Goal: Transaction & Acquisition: Obtain resource

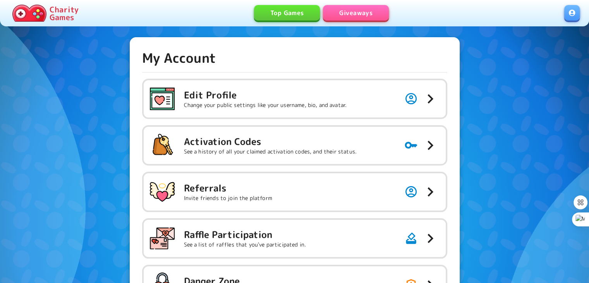
click at [347, 14] on link "Giveaways" at bounding box center [356, 12] width 66 height 15
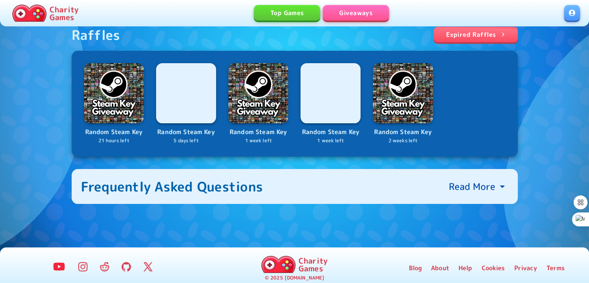
scroll to position [124, 0]
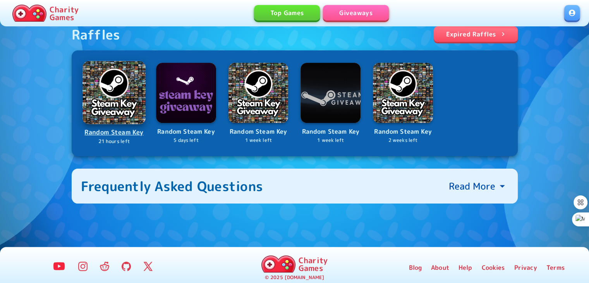
click at [120, 124] on link "Random Steam Key 21 hours left" at bounding box center [114, 103] width 62 height 83
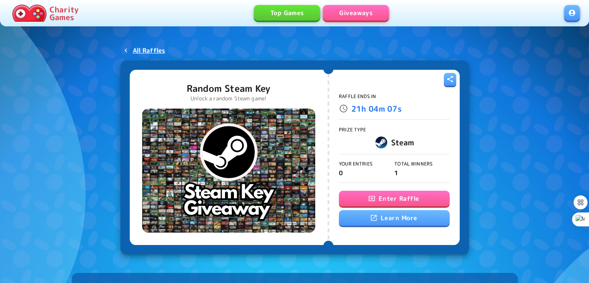
click at [352, 196] on button "Enter Raffle" at bounding box center [394, 198] width 111 height 15
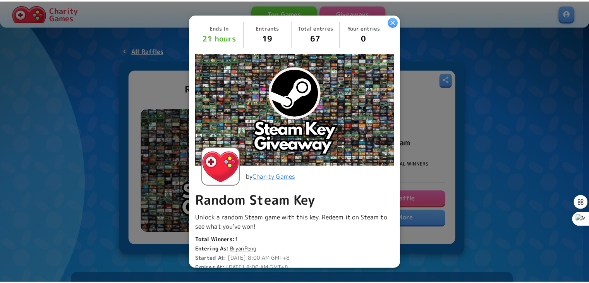
scroll to position [186, 0]
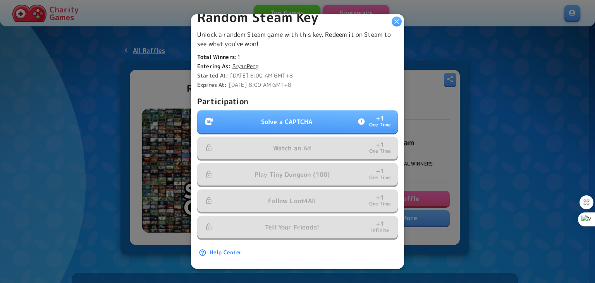
click at [315, 114] on button "Solve a CAPTCHA + 1 One Time" at bounding box center [297, 121] width 201 height 22
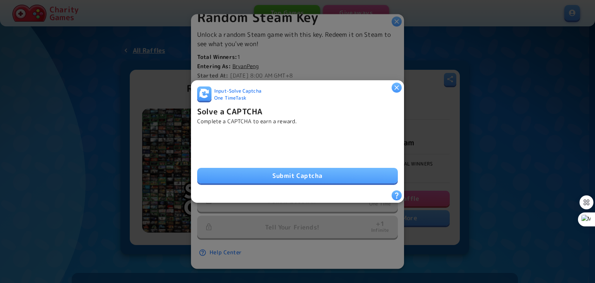
click at [217, 174] on button "Submit Captcha" at bounding box center [297, 175] width 201 height 15
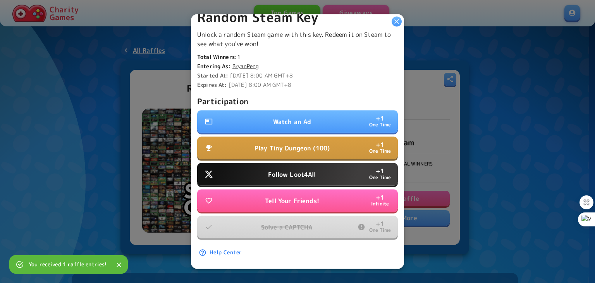
click at [303, 117] on p "Watch an Ad" at bounding box center [292, 121] width 38 height 9
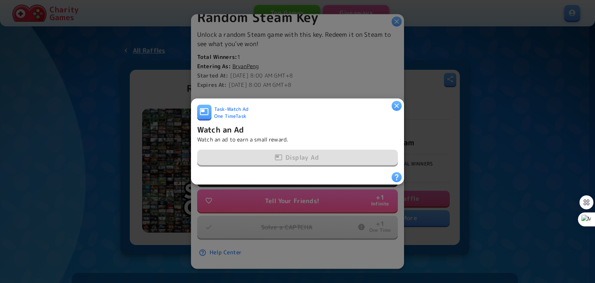
click at [285, 154] on div "Display Ad" at bounding box center [297, 158] width 201 height 16
click at [397, 102] on icon "button" at bounding box center [397, 106] width 8 height 8
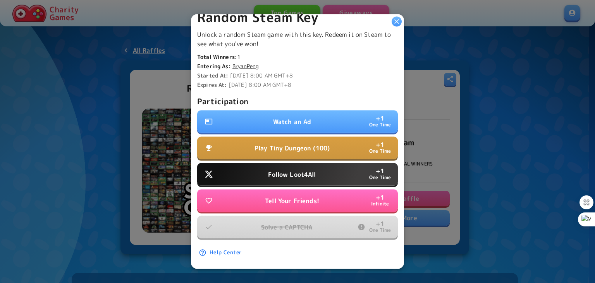
click at [345, 123] on button "Watch an Ad + 1 One Time" at bounding box center [297, 121] width 201 height 22
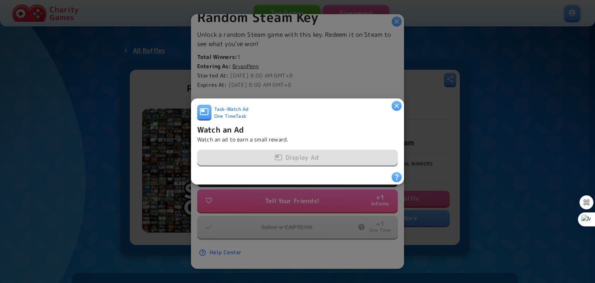
click at [395, 104] on icon "button" at bounding box center [396, 105] width 5 height 5
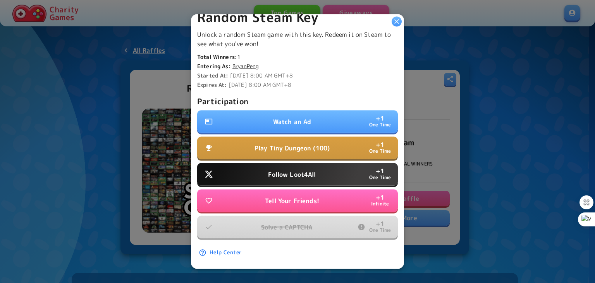
click at [372, 137] on button "Play Tiny Dungeon (100) + 1 One Time" at bounding box center [297, 148] width 201 height 22
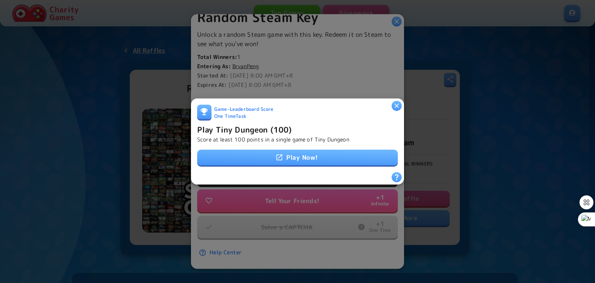
click at [318, 156] on link "Play Now!" at bounding box center [297, 157] width 201 height 15
click at [394, 108] on div at bounding box center [397, 106] width 10 height 10
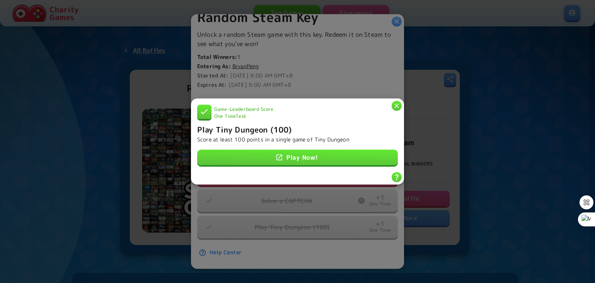
click at [396, 105] on icon "button" at bounding box center [397, 106] width 8 height 8
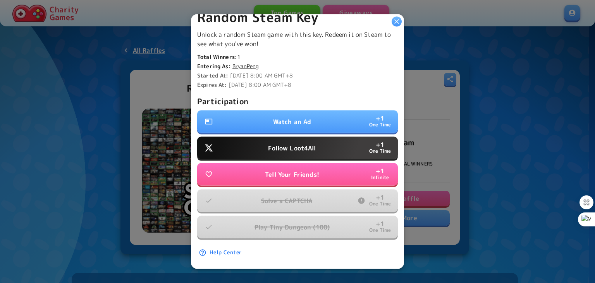
click at [356, 117] on button "Watch an Ad + 1 One Time" at bounding box center [297, 121] width 201 height 22
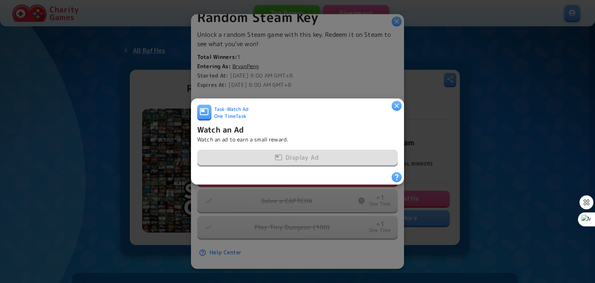
click at [329, 153] on div "Display Ad" at bounding box center [297, 158] width 201 height 16
click at [395, 102] on icon "button" at bounding box center [397, 106] width 8 height 8
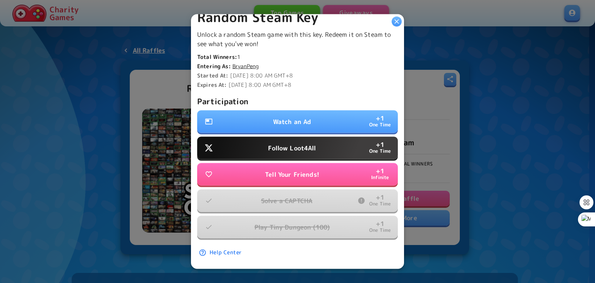
click at [396, 22] on icon "button" at bounding box center [397, 22] width 8 height 8
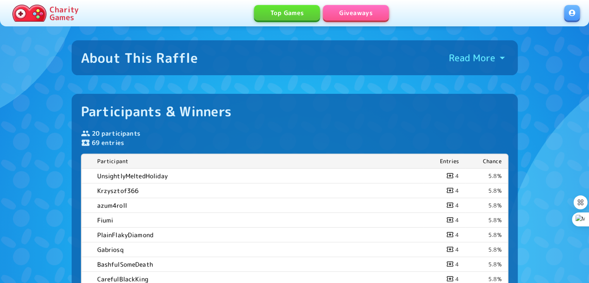
scroll to position [232, 0]
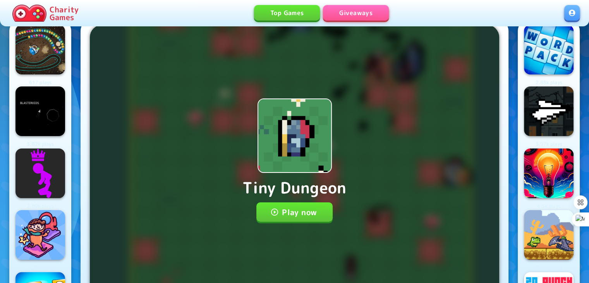
scroll to position [45, 0]
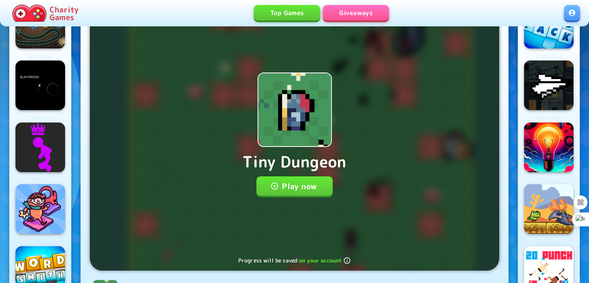
click at [293, 195] on button "Play now" at bounding box center [295, 185] width 76 height 19
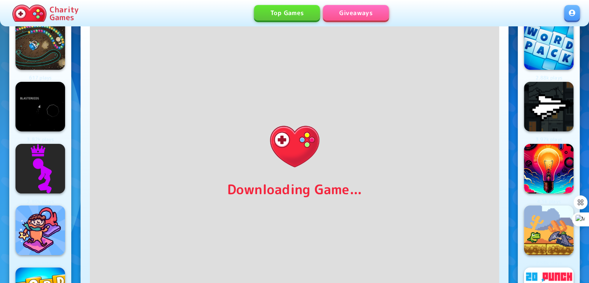
scroll to position [23, 0]
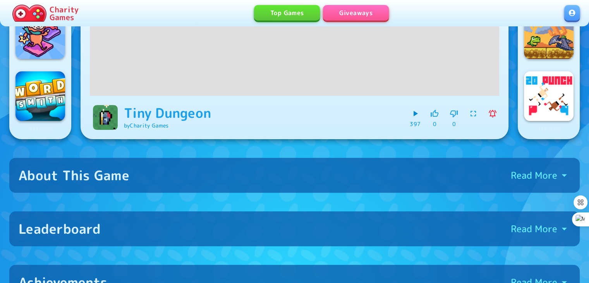
scroll to position [222, 0]
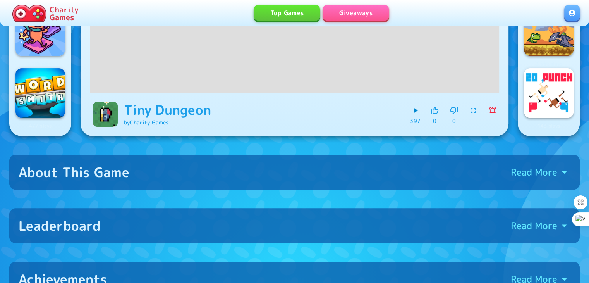
click at [482, 236] on button "Leaderboard Read More" at bounding box center [294, 225] width 571 height 35
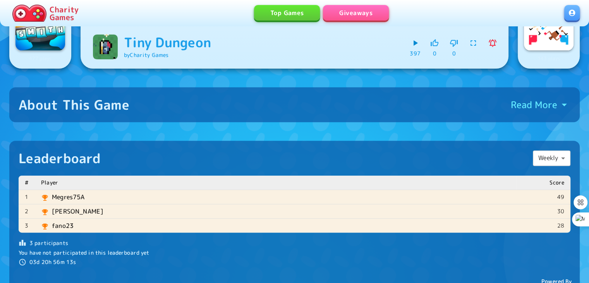
scroll to position [293, 0]
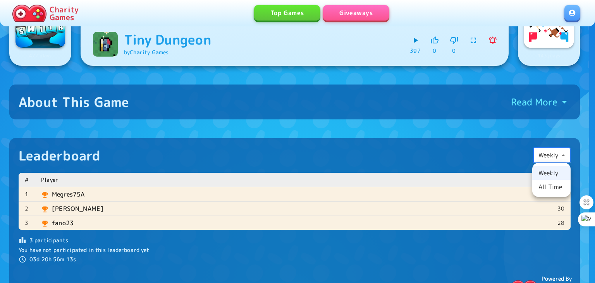
click at [542, 186] on li "All Time" at bounding box center [551, 187] width 38 height 14
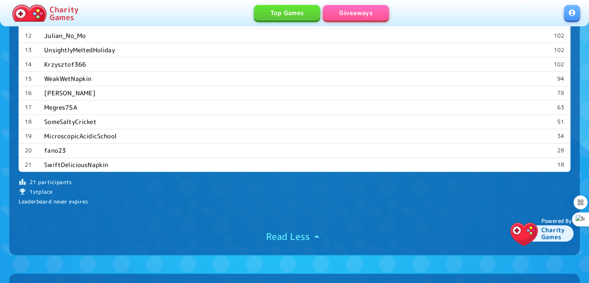
scroll to position [710, 0]
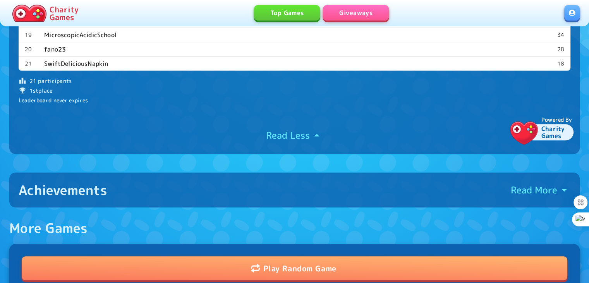
click at [539, 194] on p "Read More" at bounding box center [534, 190] width 46 height 12
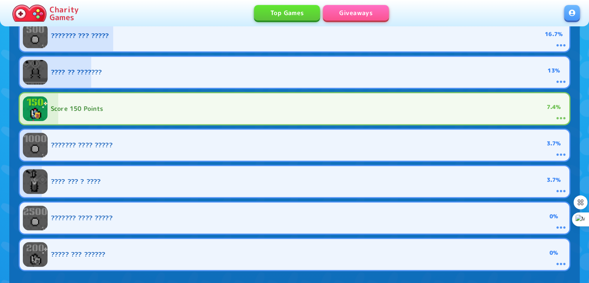
scroll to position [1110, 0]
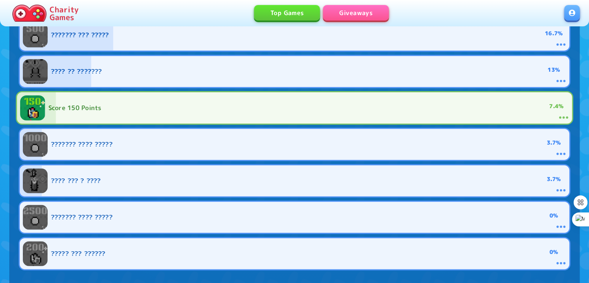
click at [484, 105] on span at bounding box center [294, 107] width 555 height 31
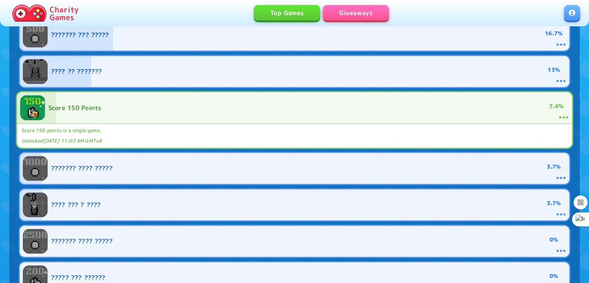
click at [484, 105] on span at bounding box center [294, 107] width 555 height 31
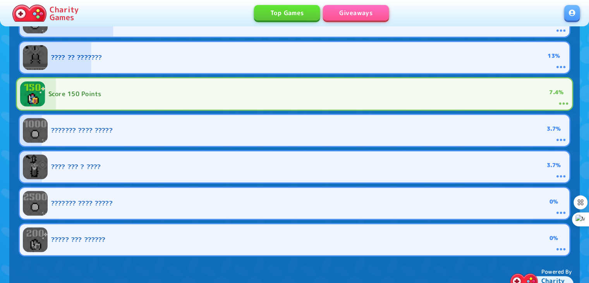
scroll to position [1125, 0]
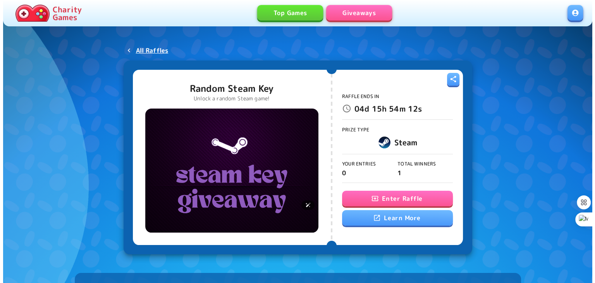
scroll to position [64, 0]
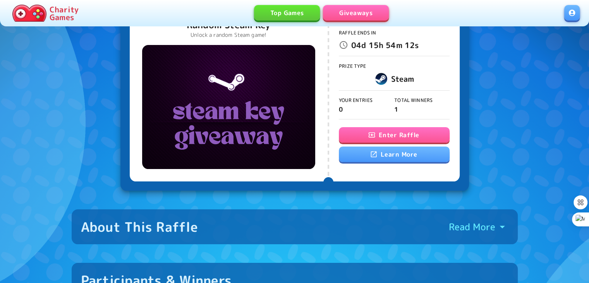
click at [374, 133] on icon "button" at bounding box center [372, 135] width 8 height 8
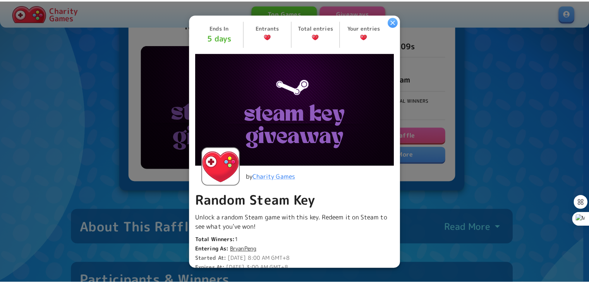
scroll to position [186, 0]
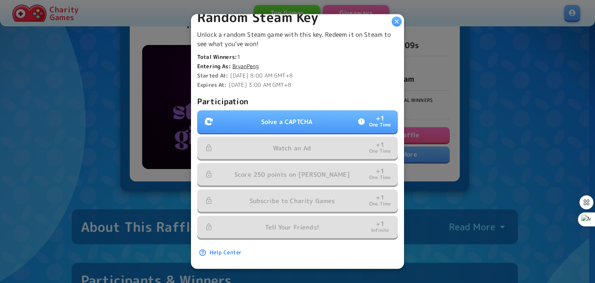
click at [306, 122] on button "Solve a CAPTCHA + 1 One Time" at bounding box center [297, 121] width 201 height 22
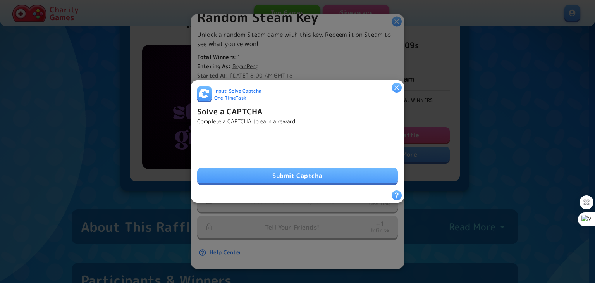
click at [225, 171] on button "Submit Captcha" at bounding box center [297, 175] width 201 height 15
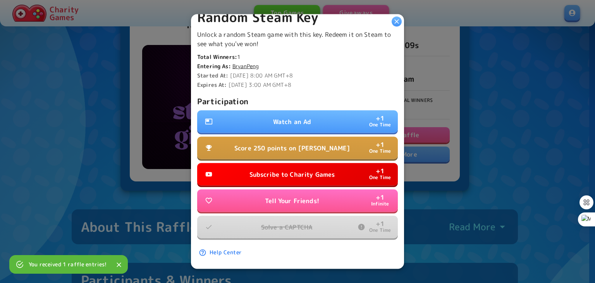
click at [299, 117] on p "Watch an Ad" at bounding box center [292, 121] width 38 height 9
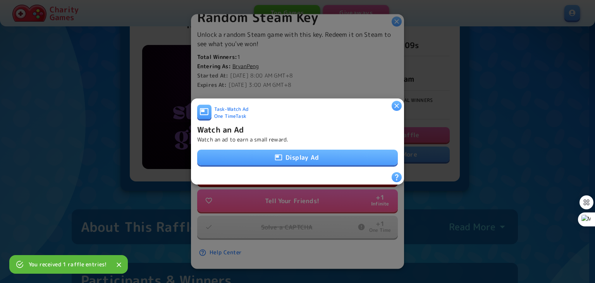
click at [291, 151] on button "Display Ad" at bounding box center [297, 157] width 201 height 15
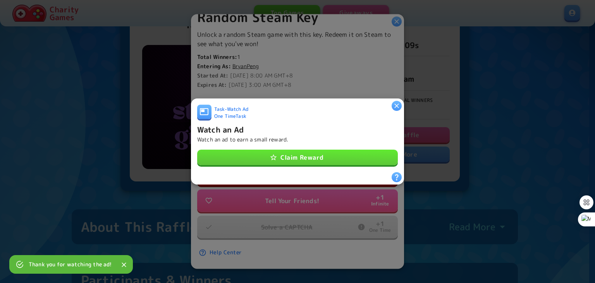
click at [324, 157] on button "Claim Reward" at bounding box center [297, 157] width 201 height 15
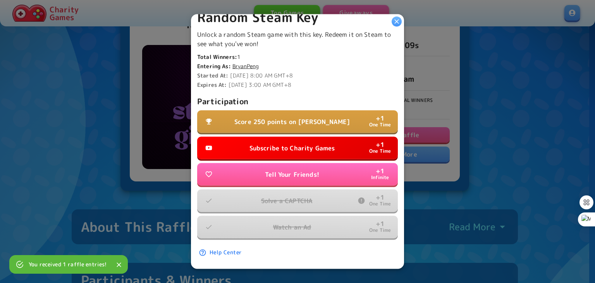
click at [348, 118] on button "Score 250 points on Dino Dash + 1 One Time" at bounding box center [297, 121] width 201 height 22
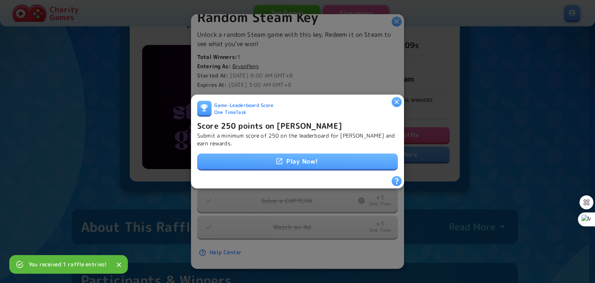
click at [313, 155] on link "Play Now!" at bounding box center [297, 160] width 201 height 15
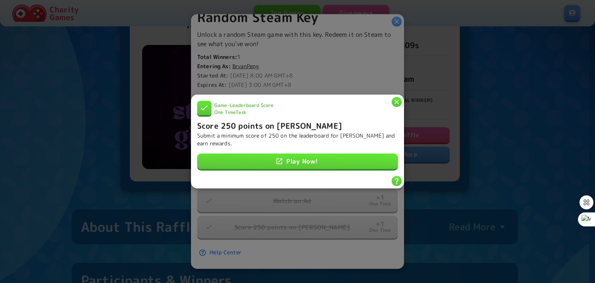
click at [396, 98] on icon "button" at bounding box center [397, 102] width 8 height 8
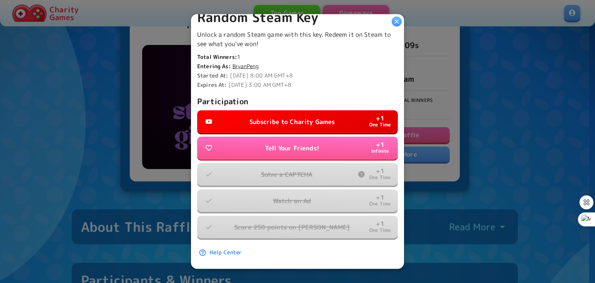
click at [394, 20] on icon "button" at bounding box center [397, 22] width 8 height 8
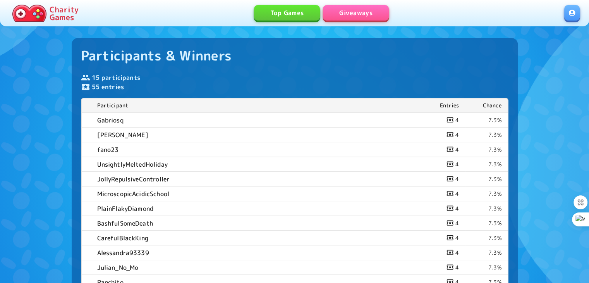
scroll to position [339, 0]
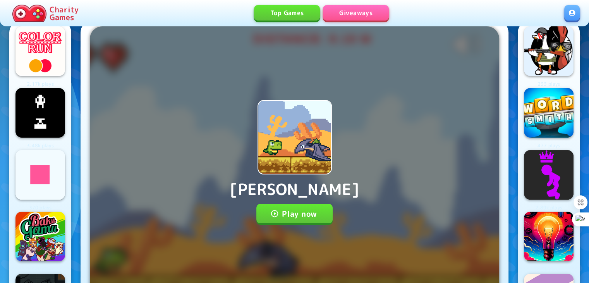
scroll to position [20, 0]
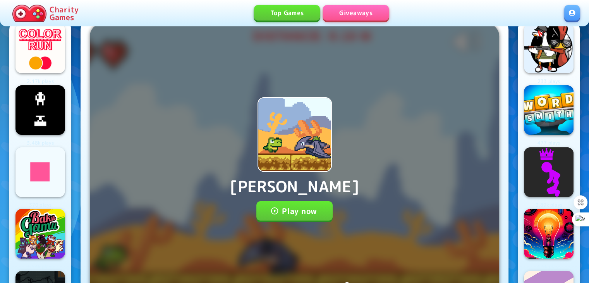
click at [293, 206] on button "Play now" at bounding box center [295, 210] width 76 height 19
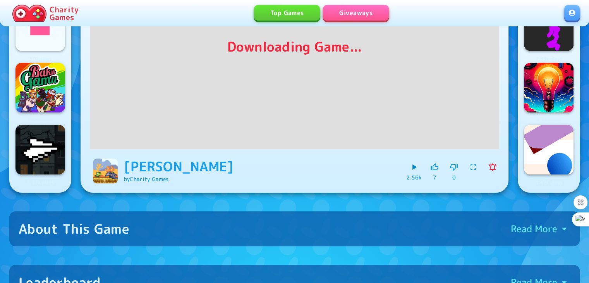
scroll to position [249, 0]
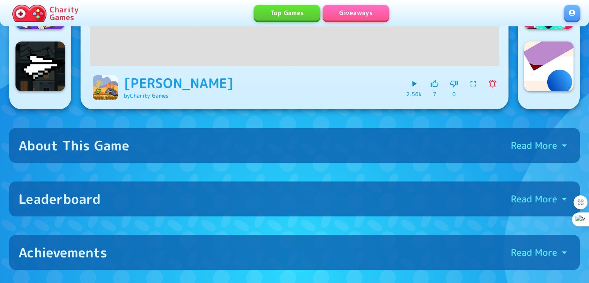
click at [516, 193] on p "Read More" at bounding box center [534, 199] width 46 height 12
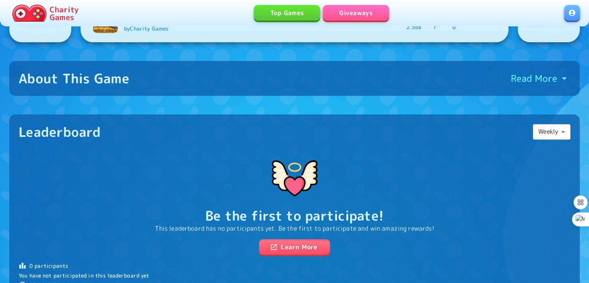
scroll to position [316, 0]
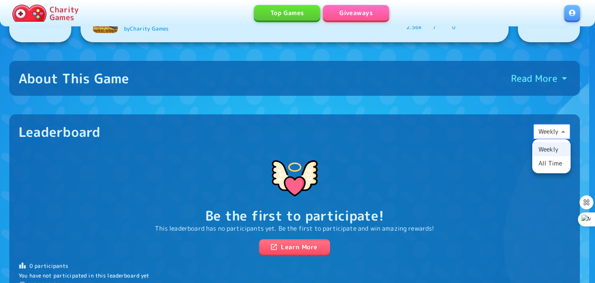
click at [541, 163] on li "All Time" at bounding box center [551, 163] width 38 height 14
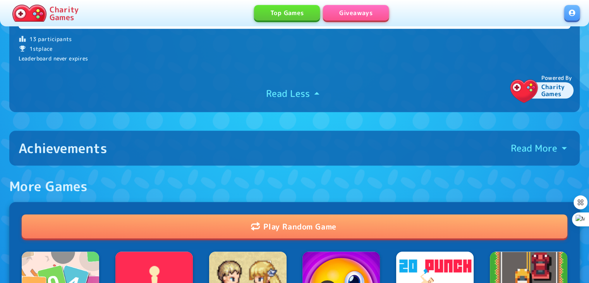
scroll to position [638, 0]
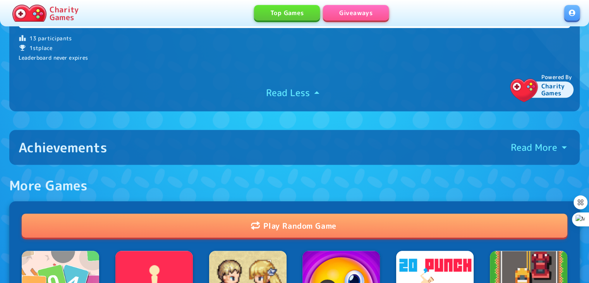
click at [54, 155] on button "Achievements Read More" at bounding box center [294, 147] width 571 height 35
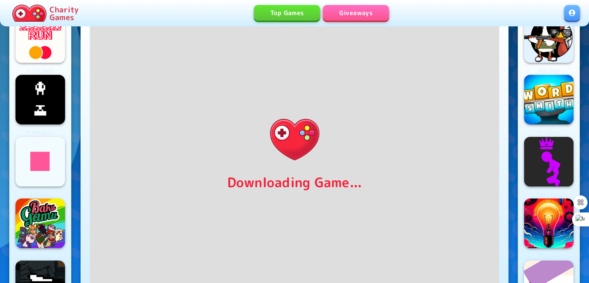
scroll to position [29, 0]
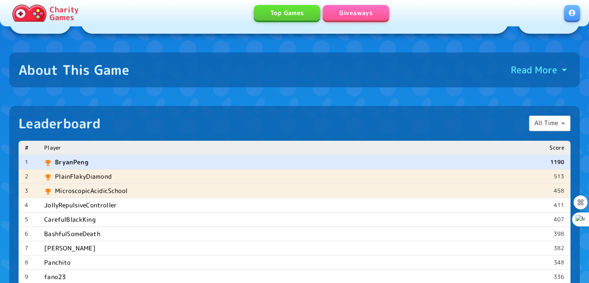
scroll to position [333, 0]
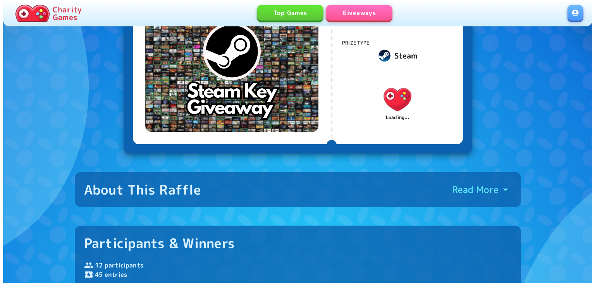
scroll to position [101, 0]
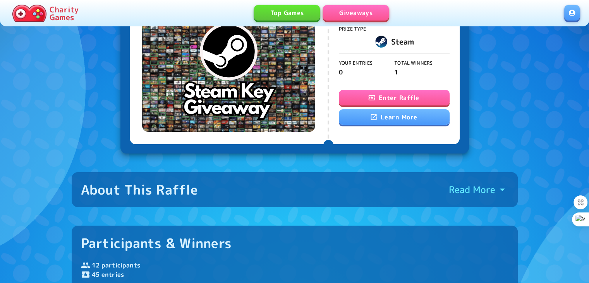
click at [360, 95] on button "Enter Raffle" at bounding box center [394, 97] width 111 height 15
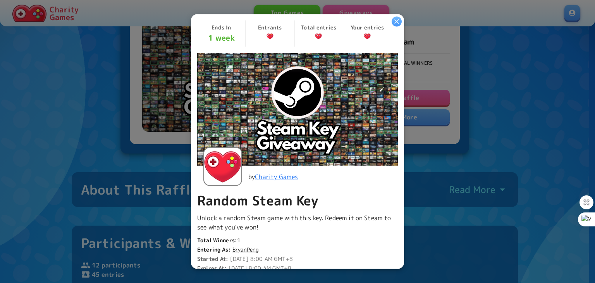
scroll to position [186, 0]
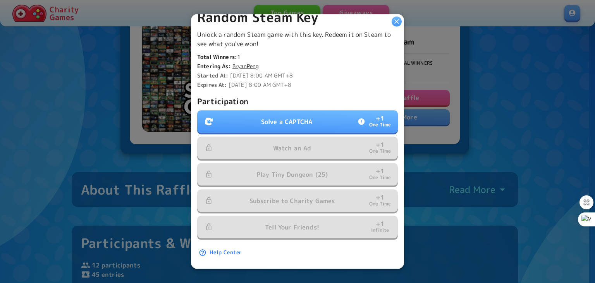
click at [317, 117] on button "Solve a CAPTCHA + 1 One Time" at bounding box center [297, 121] width 201 height 22
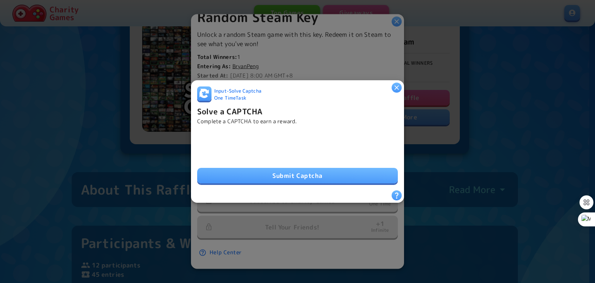
click at [215, 165] on div "Submit Captcha" at bounding box center [297, 157] width 201 height 53
click at [341, 171] on button "Submit Captcha" at bounding box center [297, 175] width 201 height 15
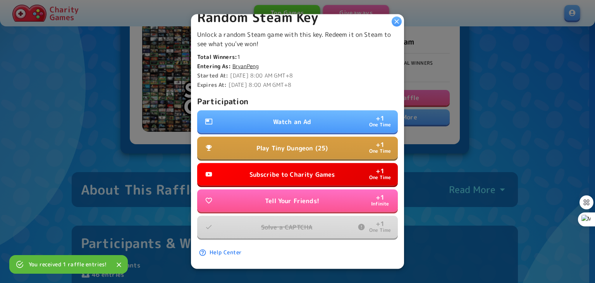
click at [397, 22] on icon "button" at bounding box center [396, 21] width 5 height 5
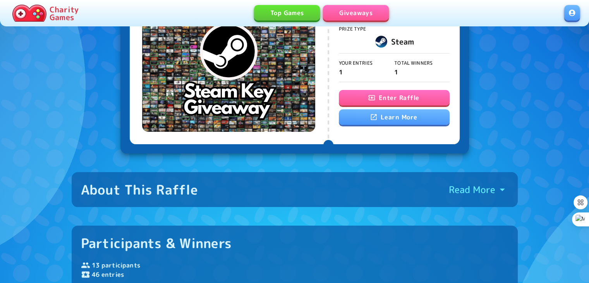
click at [364, 95] on button "Enter Raffle" at bounding box center [394, 97] width 111 height 15
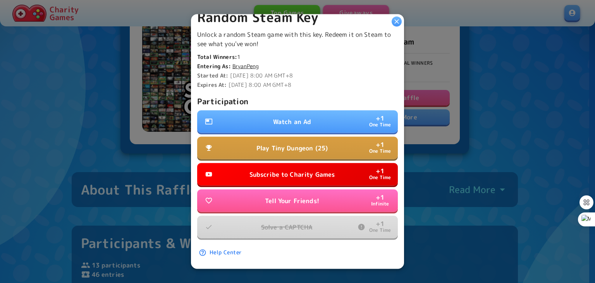
click at [327, 110] on button "Watch an Ad + 1 One Time" at bounding box center [297, 121] width 201 height 22
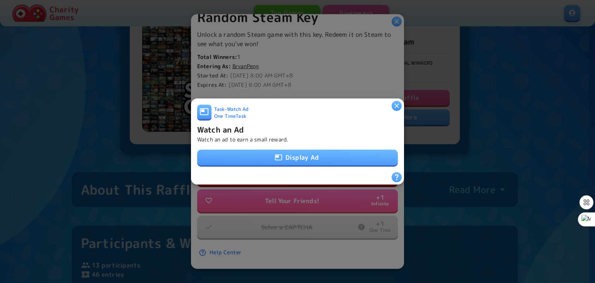
click at [302, 155] on button "Display Ad" at bounding box center [297, 157] width 201 height 15
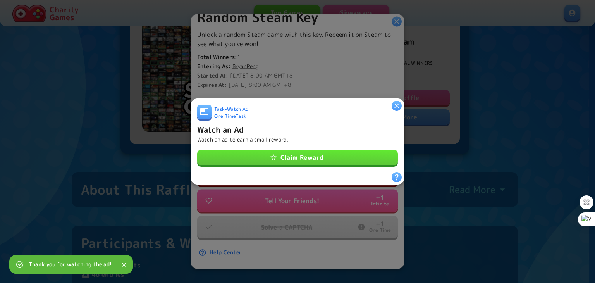
click at [312, 151] on button "Claim Reward" at bounding box center [297, 157] width 201 height 15
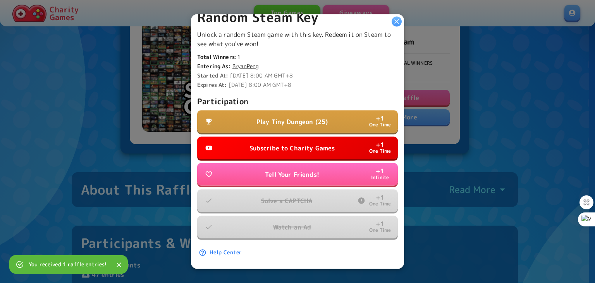
click at [395, 22] on icon "button" at bounding box center [397, 22] width 8 height 8
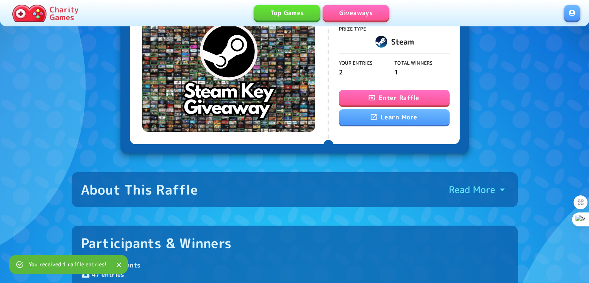
click at [575, 9] on link at bounding box center [572, 12] width 15 height 15
